Goal: Transaction & Acquisition: Purchase product/service

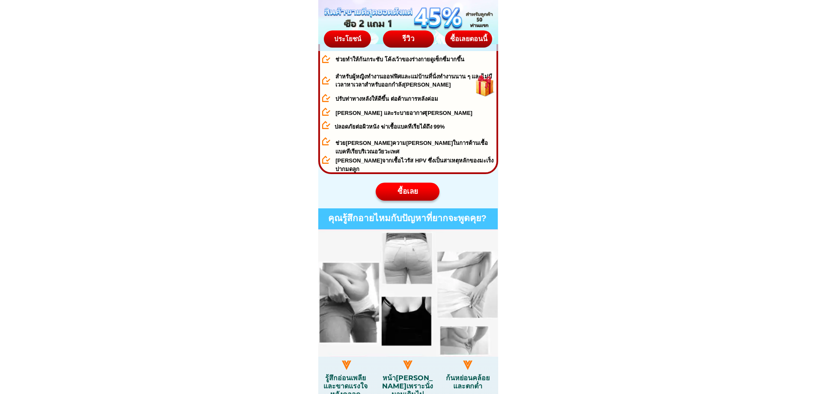
scroll to position [428, 0]
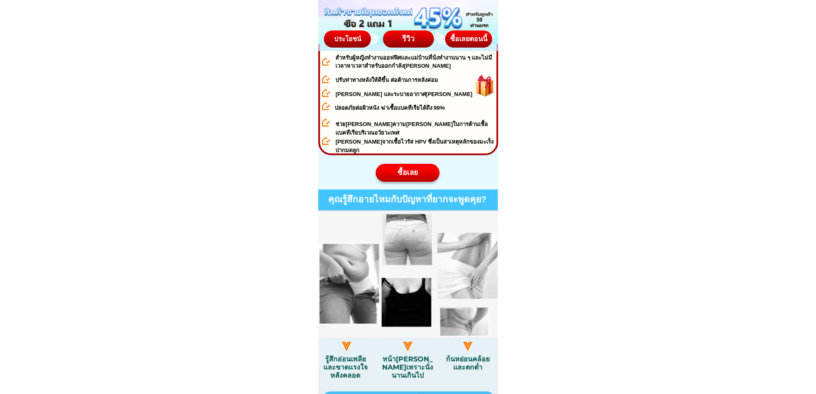
click at [417, 171] on div "ซื้อเลย" at bounding box center [408, 172] width 64 height 11
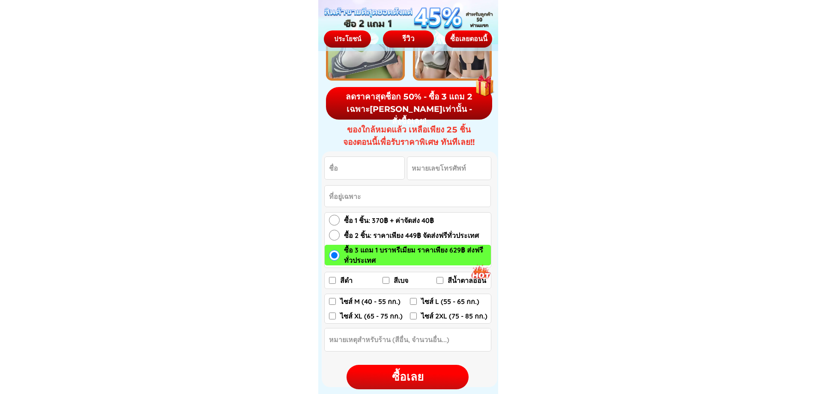
scroll to position [4421, 0]
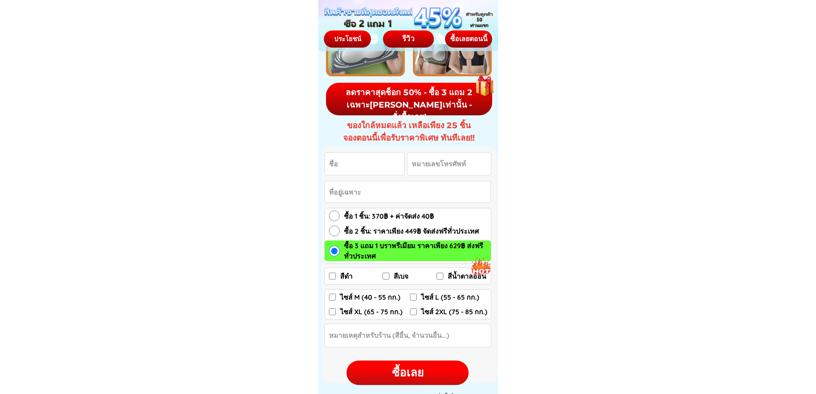
click at [333, 299] on input "ไซส์ M (40 - 55 กก.)" at bounding box center [332, 296] width 7 height 7
checkbox input "true"
click at [333, 277] on input "สีดำ" at bounding box center [332, 275] width 7 height 7
click at [334, 278] on input "สีดำ" at bounding box center [332, 275] width 7 height 7
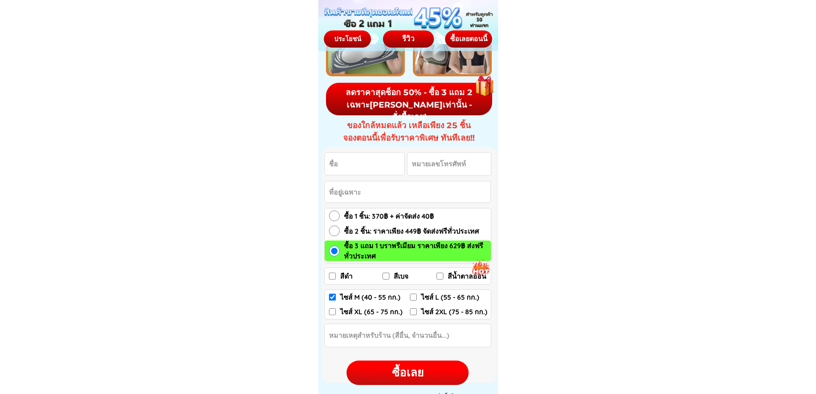
checkbox input "true"
click at [438, 275] on input "สีน้ำตาลอ่อน" at bounding box center [439, 275] width 7 height 7
checkbox input "true"
click at [333, 275] on input "สีดำ" at bounding box center [332, 275] width 7 height 7
checkbox input "false"
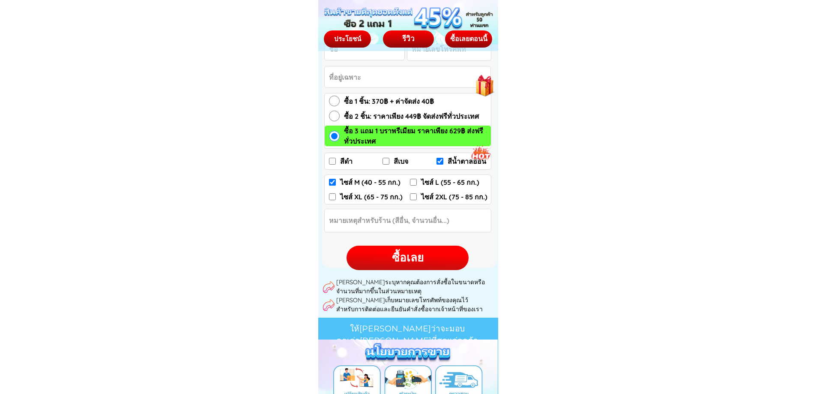
scroll to position [4463, 0]
